Goal: Task Accomplishment & Management: Complete application form

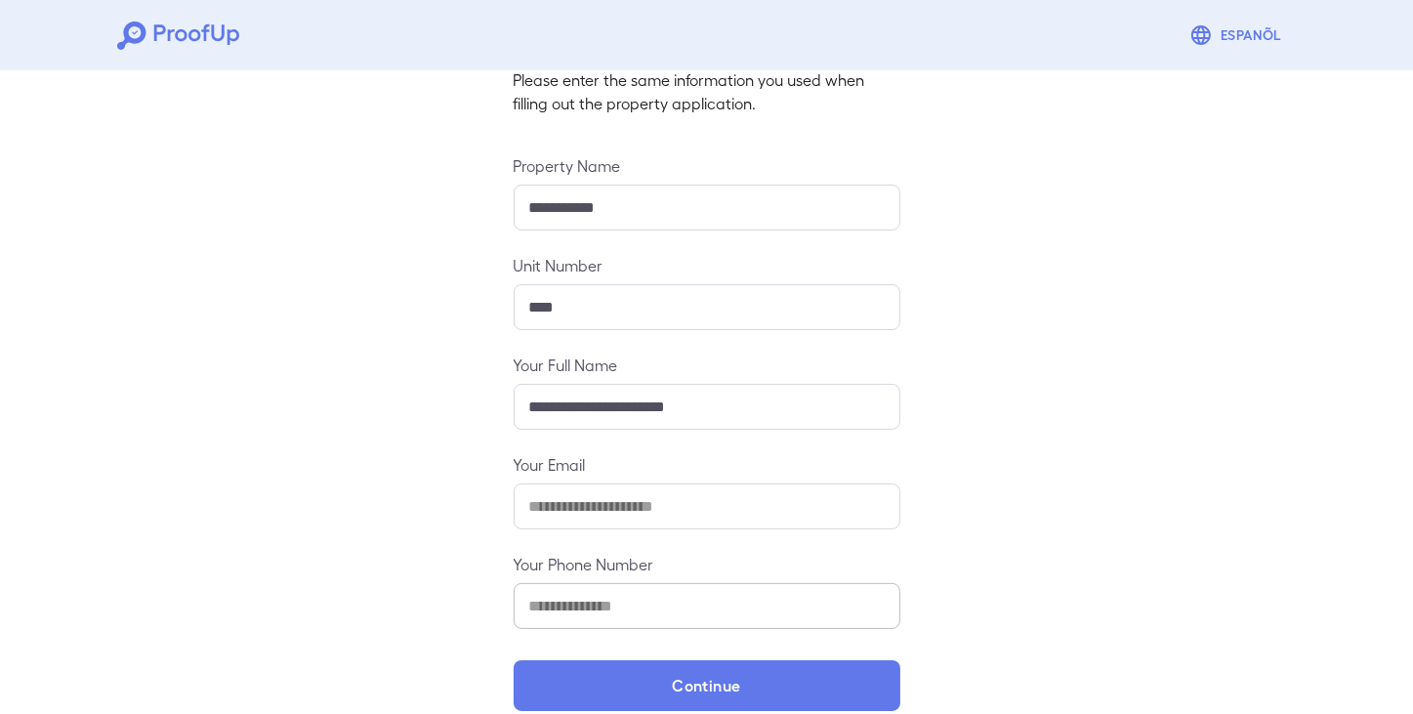
scroll to position [170, 0]
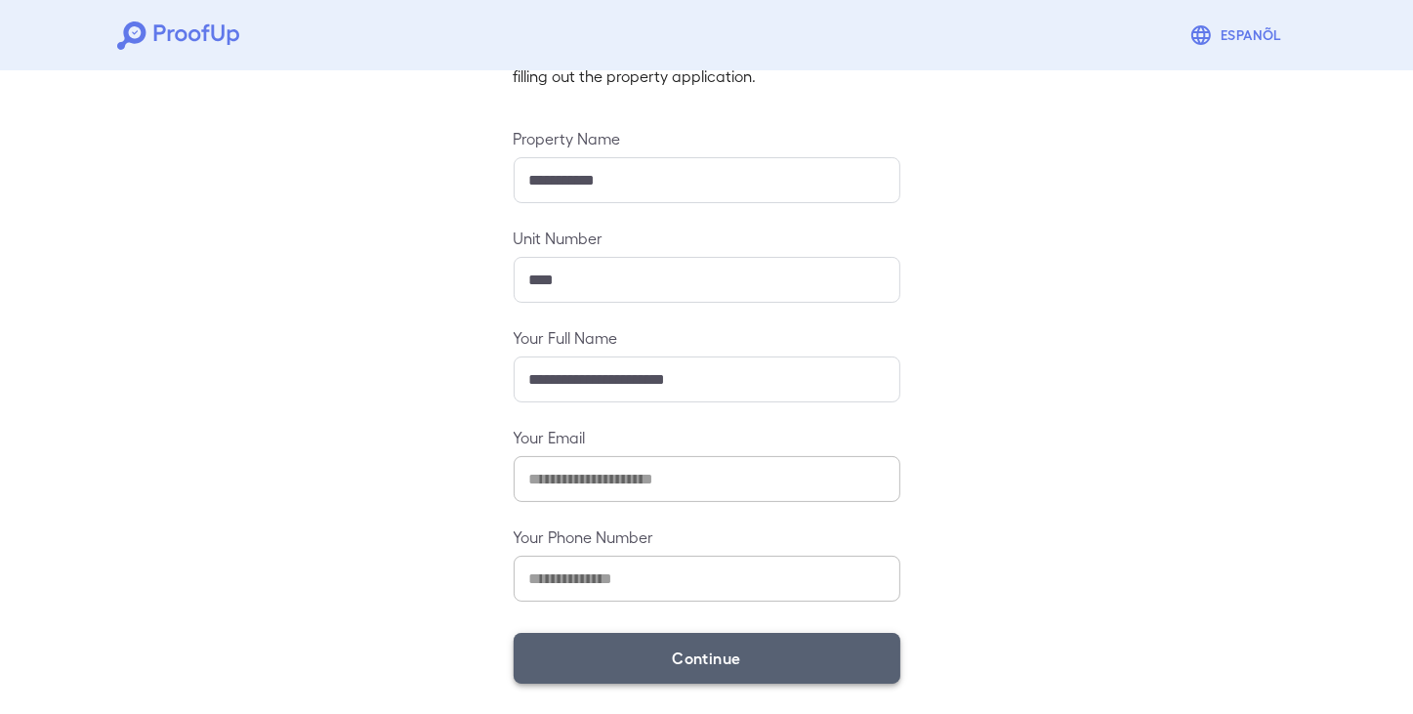
click at [697, 663] on button "Continue" at bounding box center [707, 658] width 387 height 51
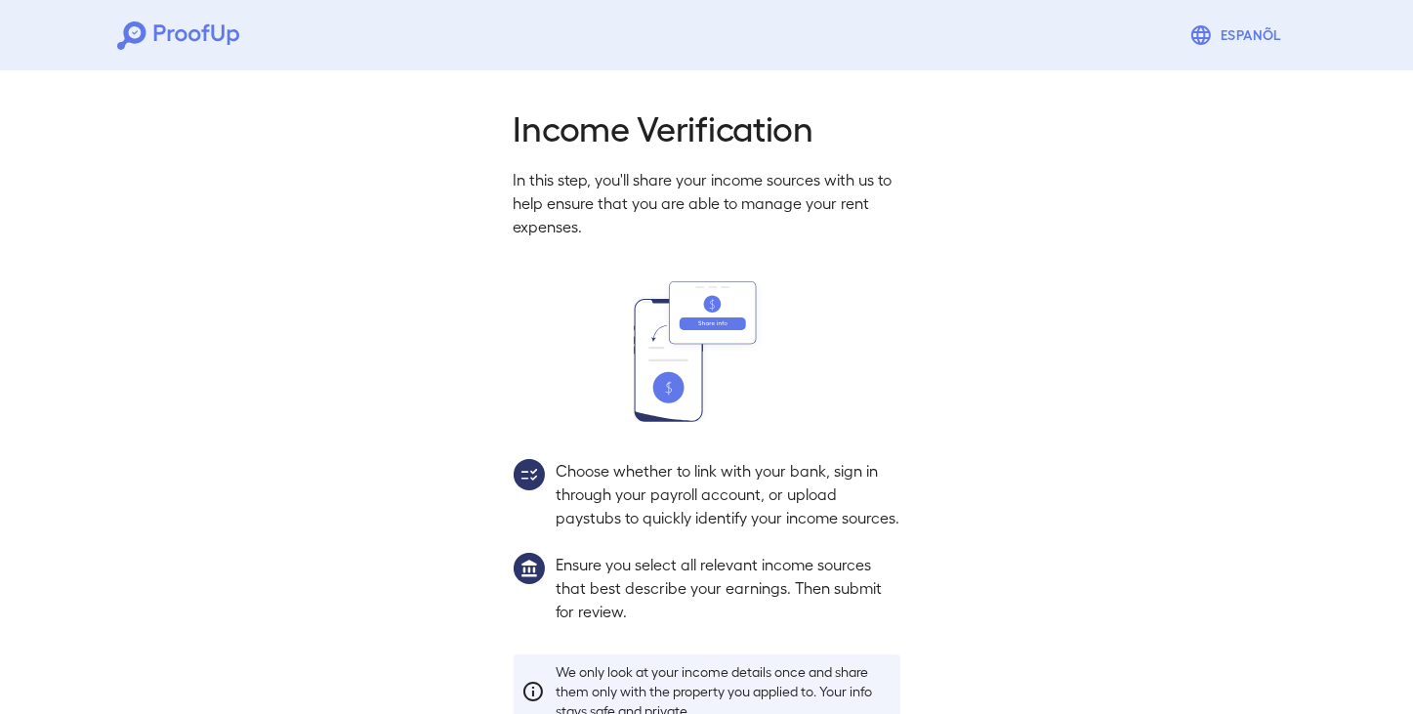
click at [737, 662] on div "Income Verification In this step, you'll share your income sources with us to h…" at bounding box center [707, 453] width 434 height 697
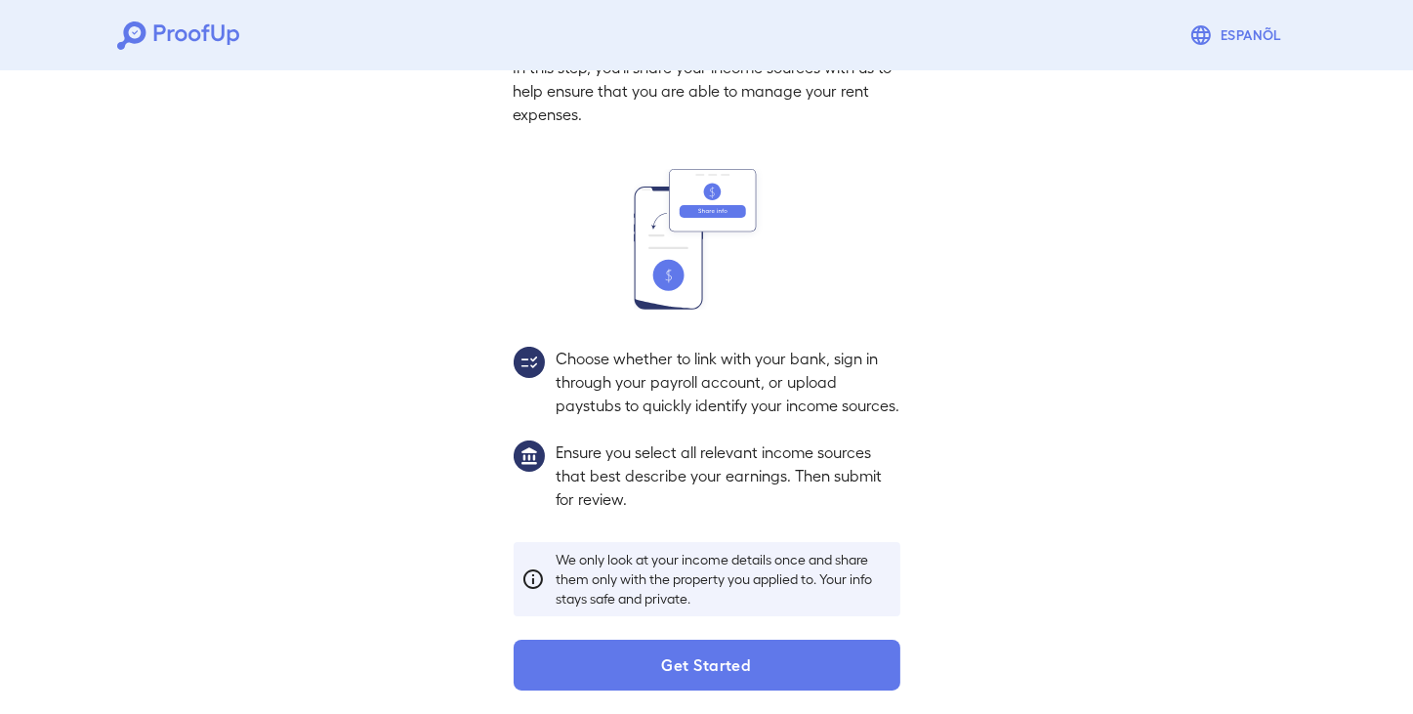
scroll to position [143, 0]
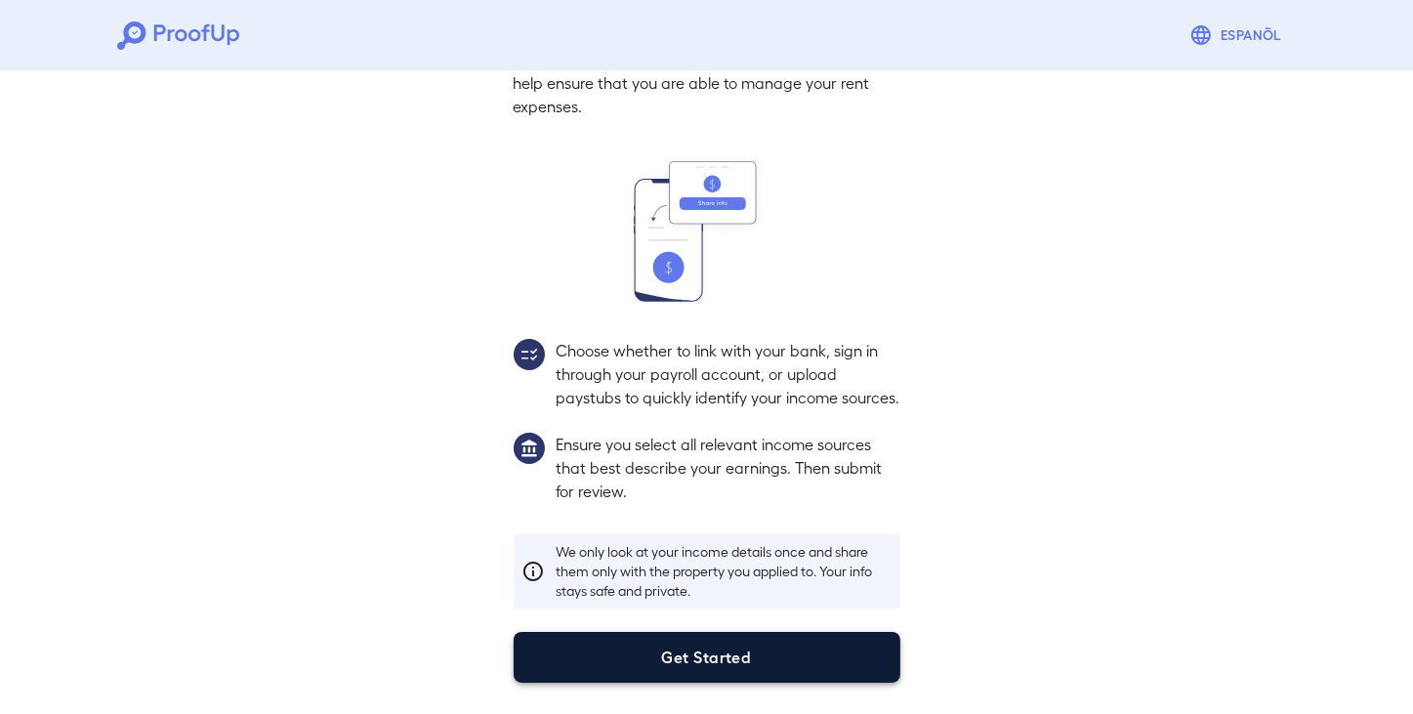
click at [666, 659] on button "Get Started" at bounding box center [707, 657] width 387 height 51
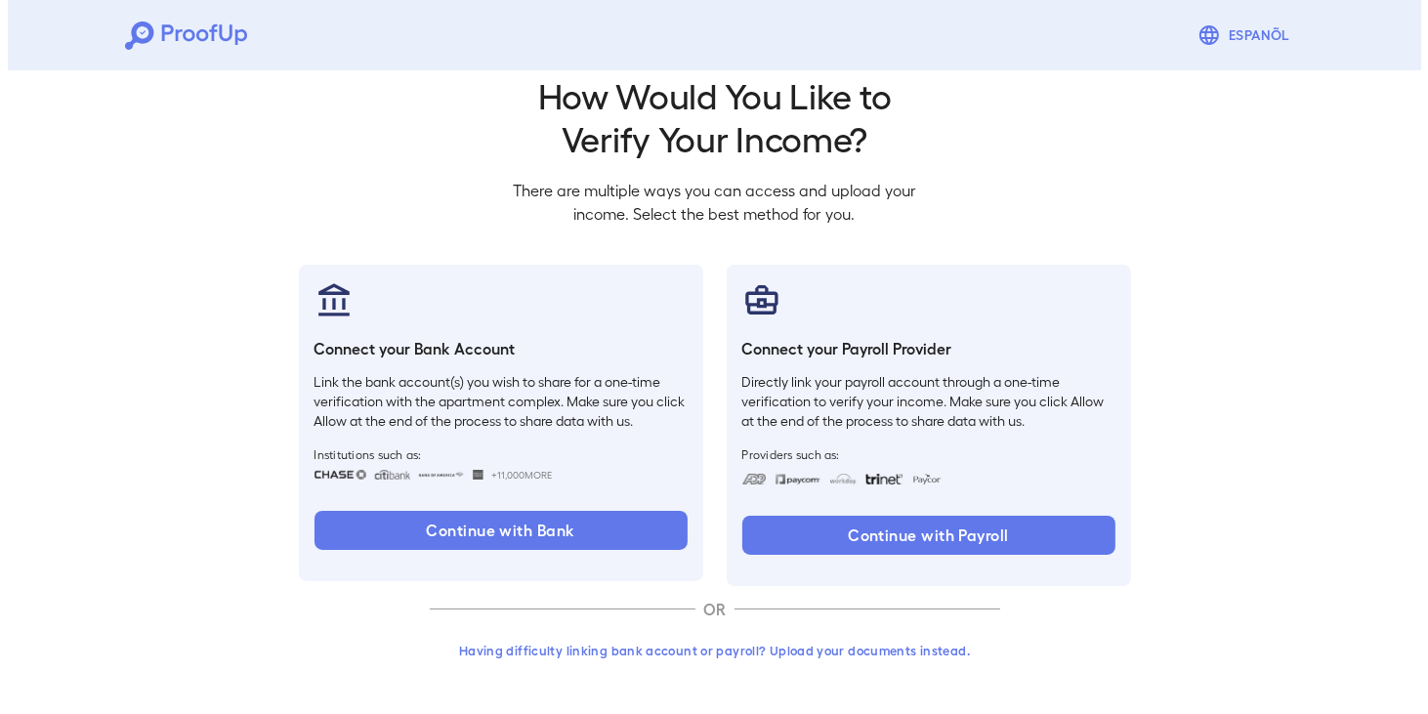
scroll to position [31, 0]
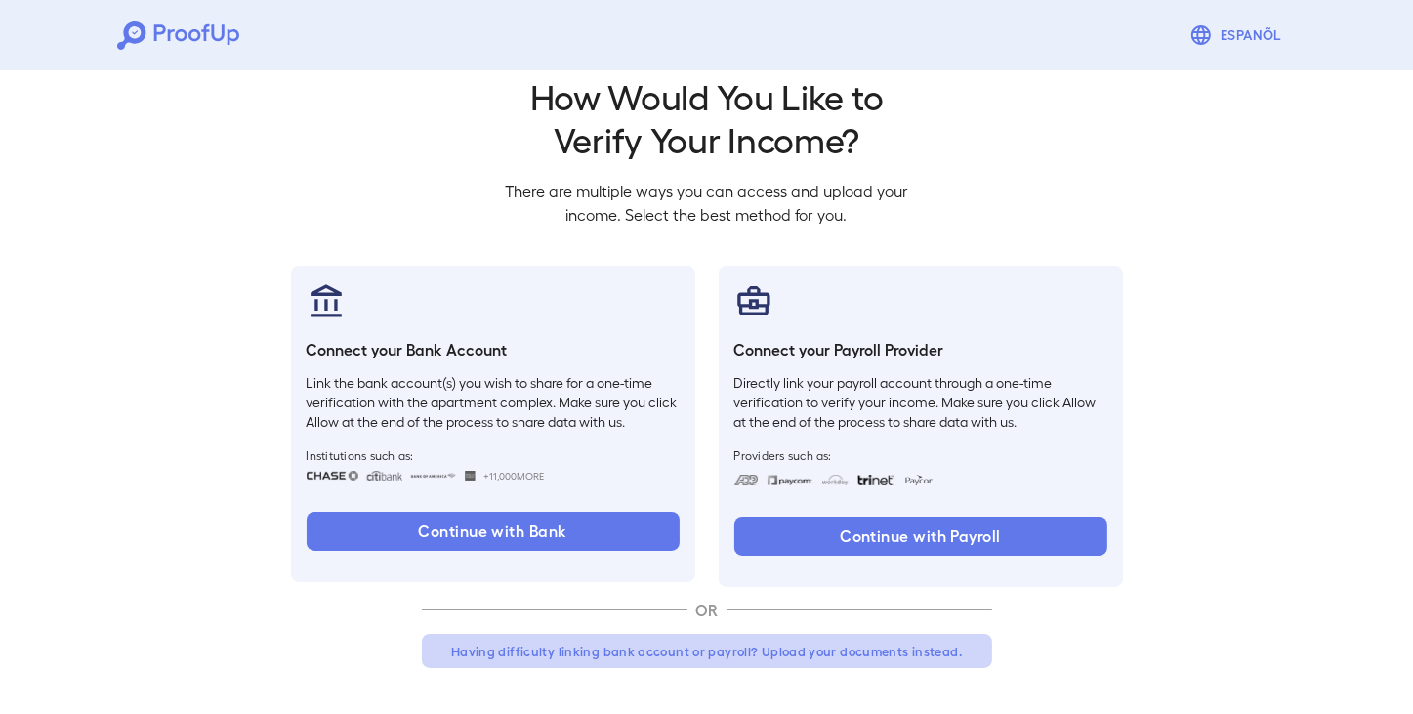
click at [776, 647] on button "Having difficulty linking bank account or payroll? Upload your documents instea…" at bounding box center [707, 651] width 570 height 35
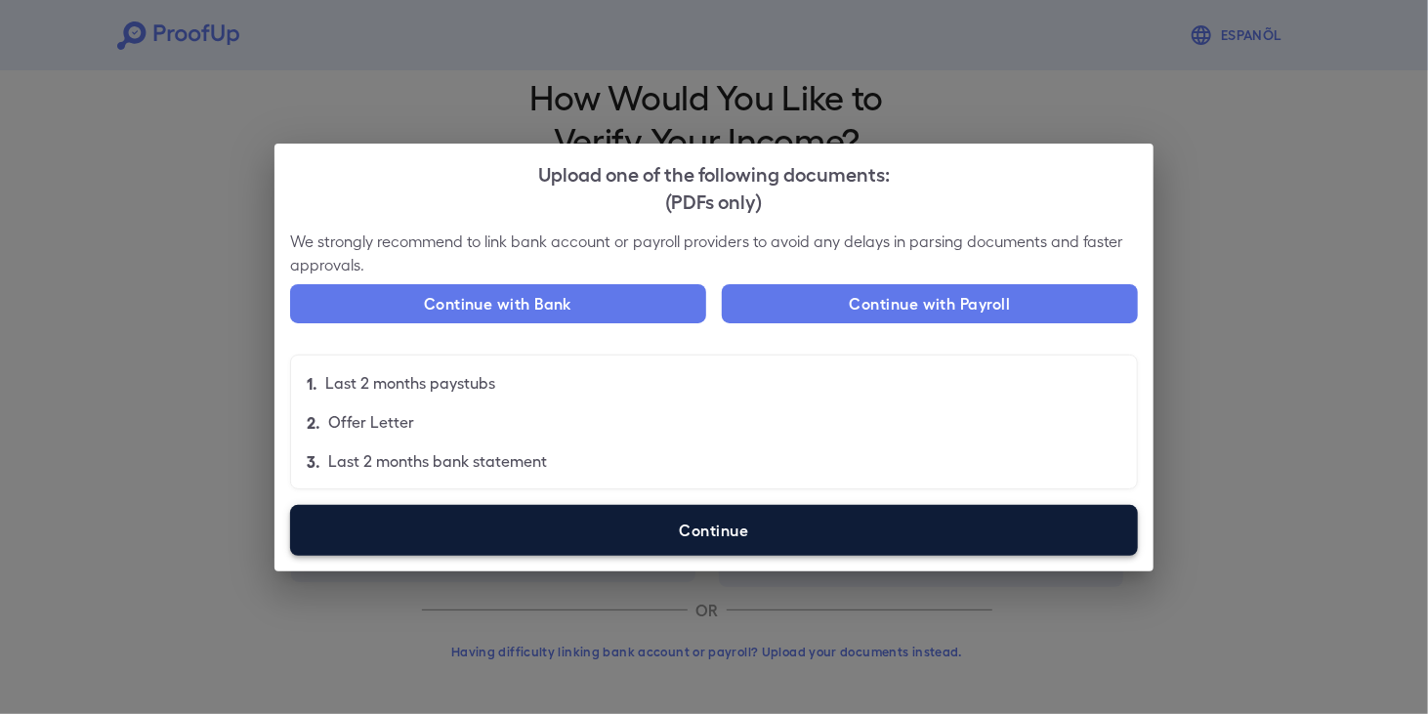
click at [675, 539] on label "Continue" at bounding box center [714, 530] width 848 height 51
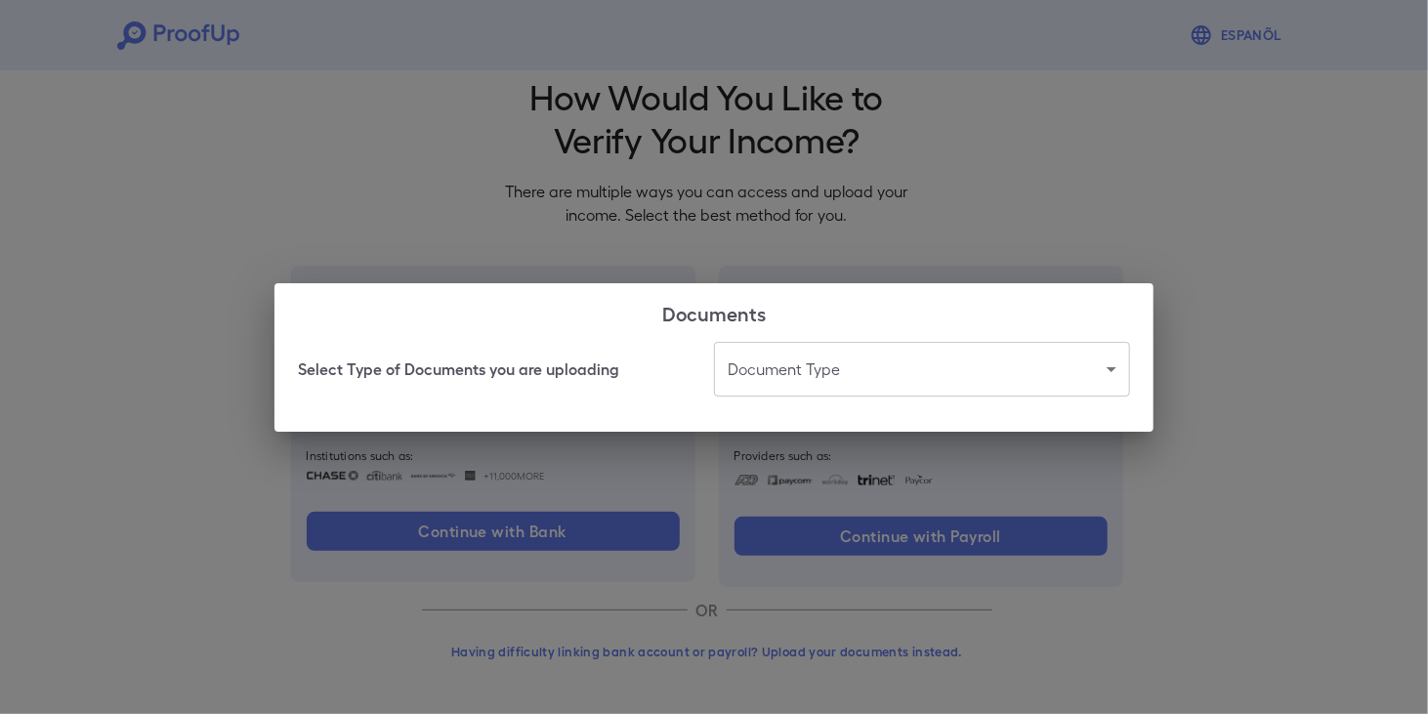
click at [806, 372] on body "Espanõl Go back How Would You Like to Verify Your Income? There are multiple wa…" at bounding box center [714, 342] width 1428 height 746
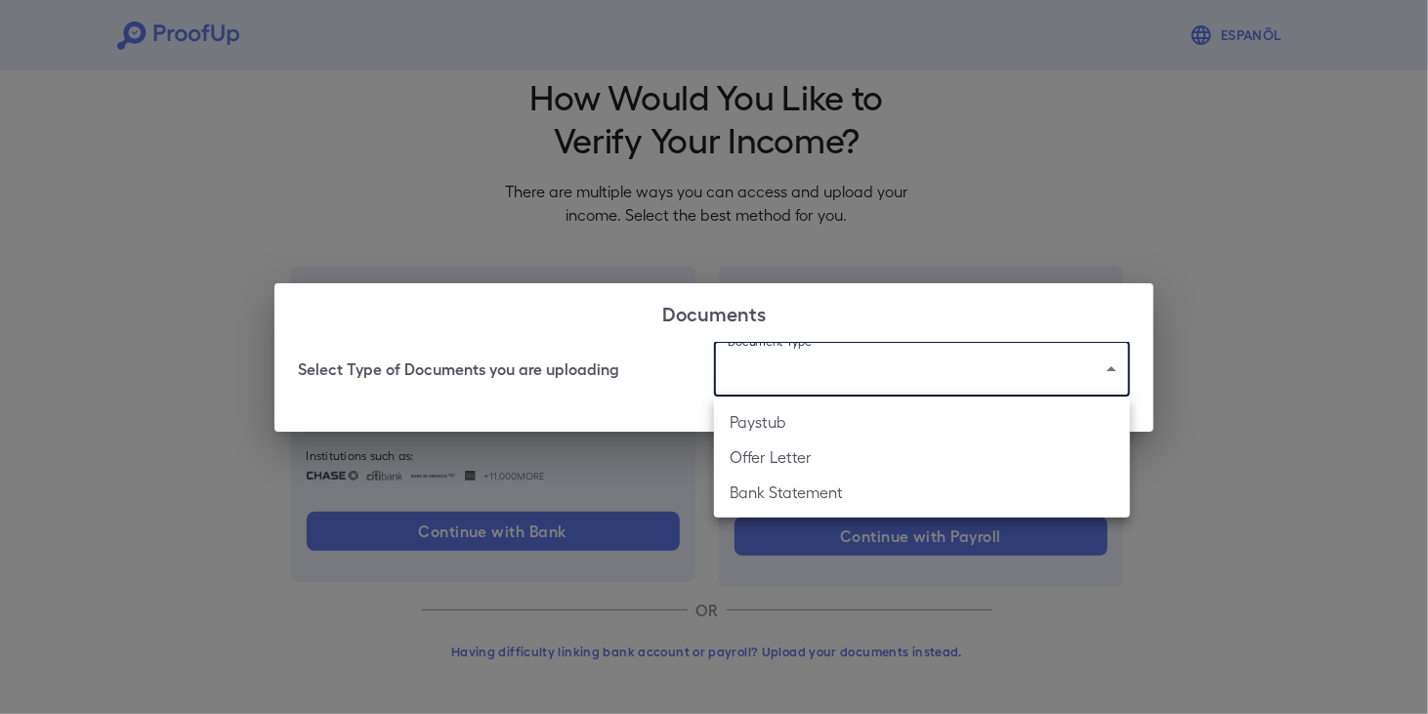
click at [819, 453] on li "Offer Letter" at bounding box center [922, 456] width 416 height 35
type input "**********"
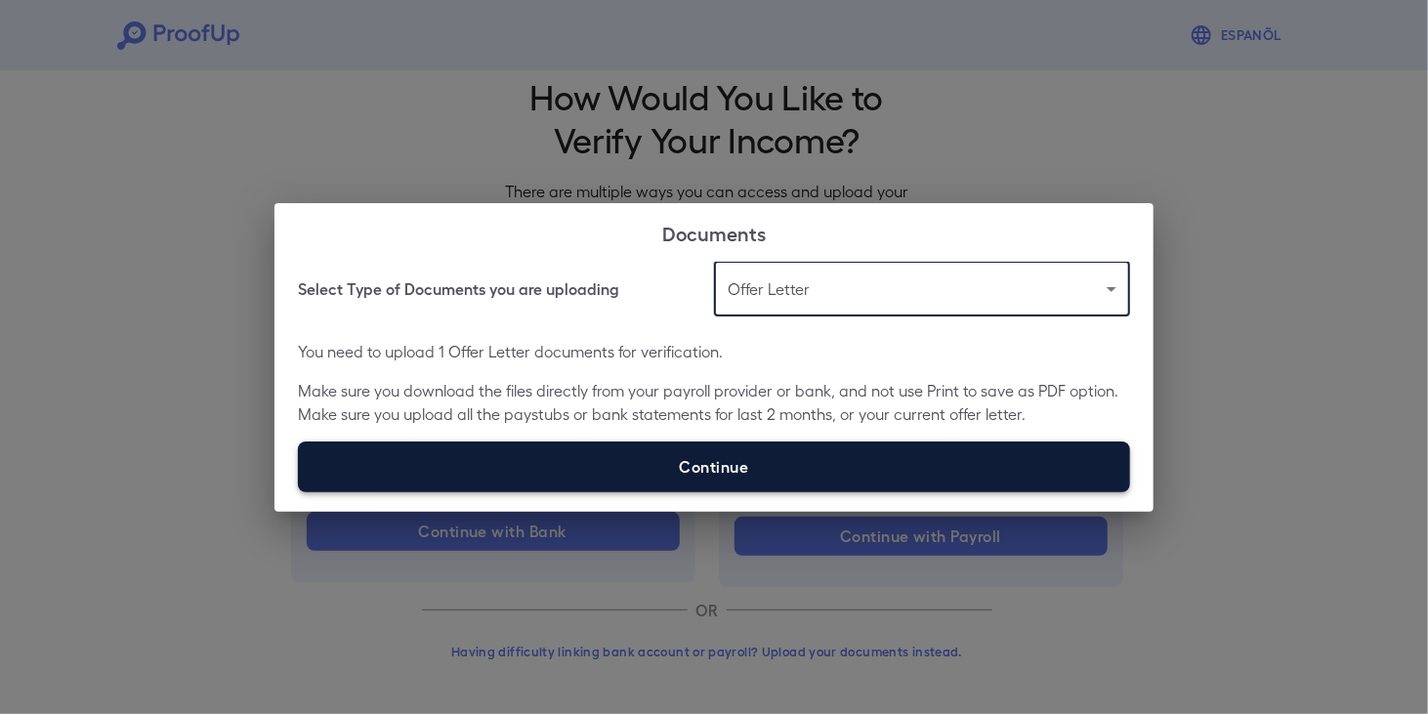
click at [770, 464] on label "Continue" at bounding box center [714, 466] width 832 height 51
click at [299, 491] on input "Continue" at bounding box center [298, 491] width 1 height 1
type input "**********"
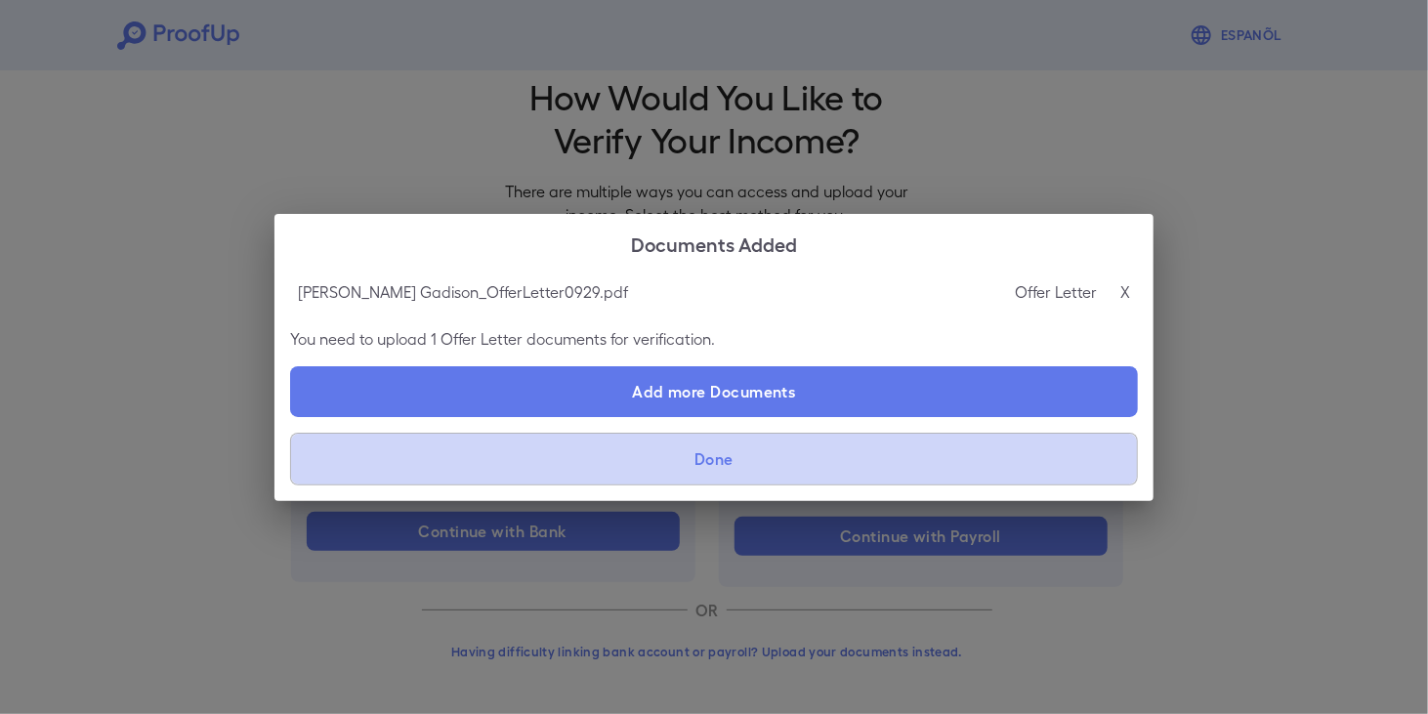
click at [770, 460] on button "Done" at bounding box center [714, 459] width 848 height 53
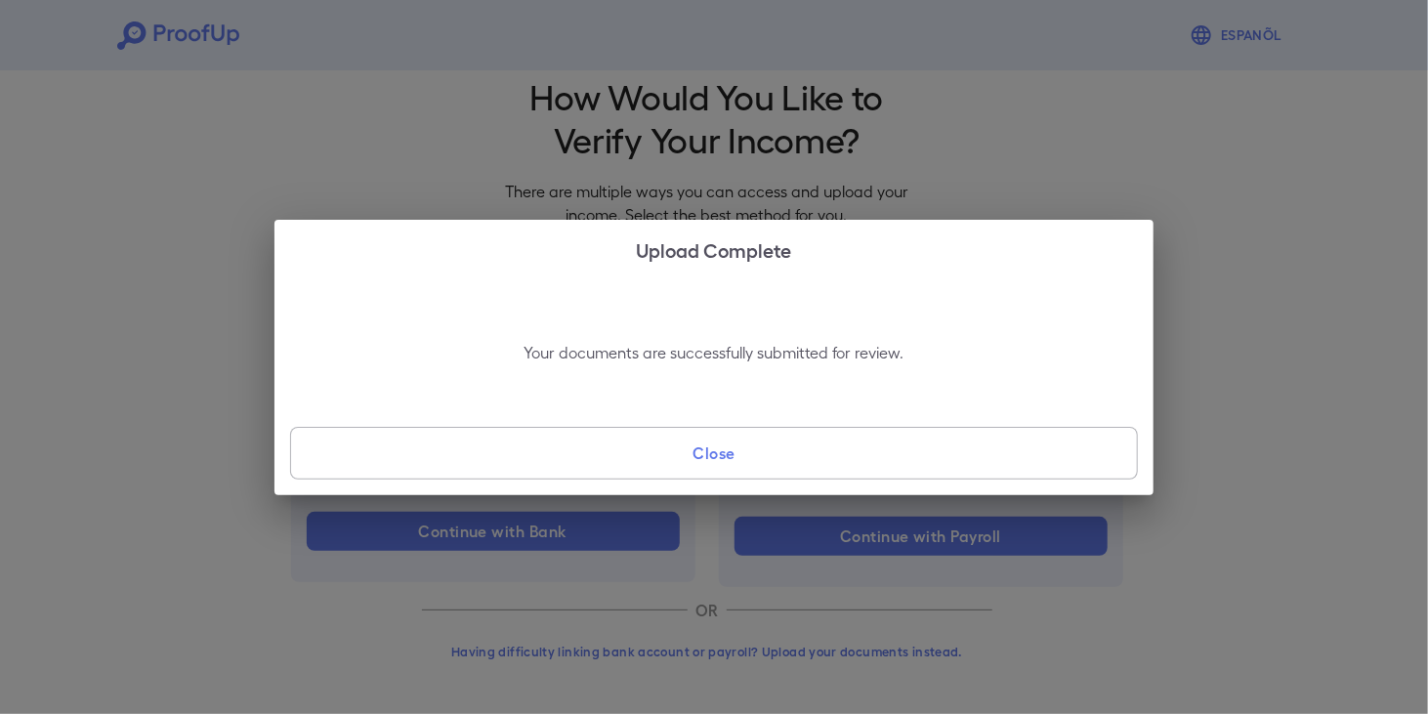
click at [860, 437] on button "Close" at bounding box center [714, 453] width 848 height 53
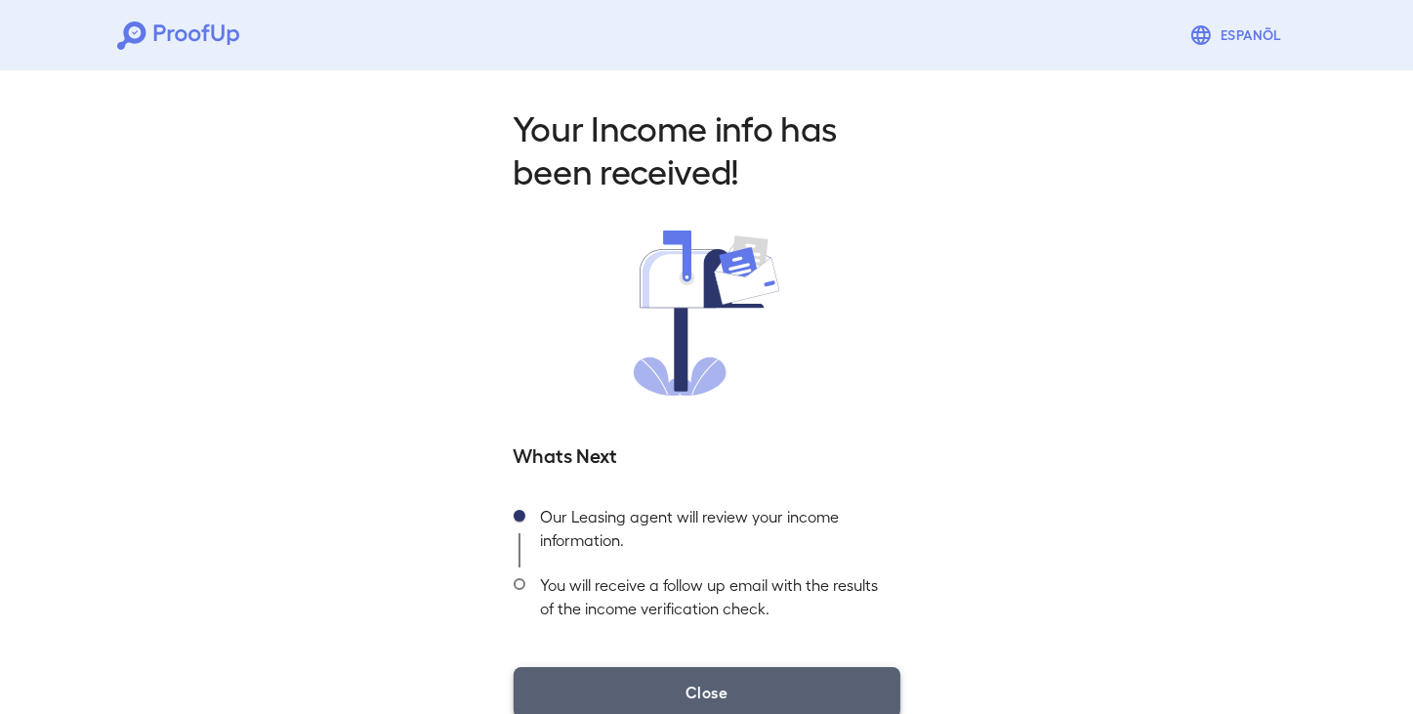
click at [750, 690] on button "Close" at bounding box center [707, 692] width 387 height 51
